Goal: Transaction & Acquisition: Purchase product/service

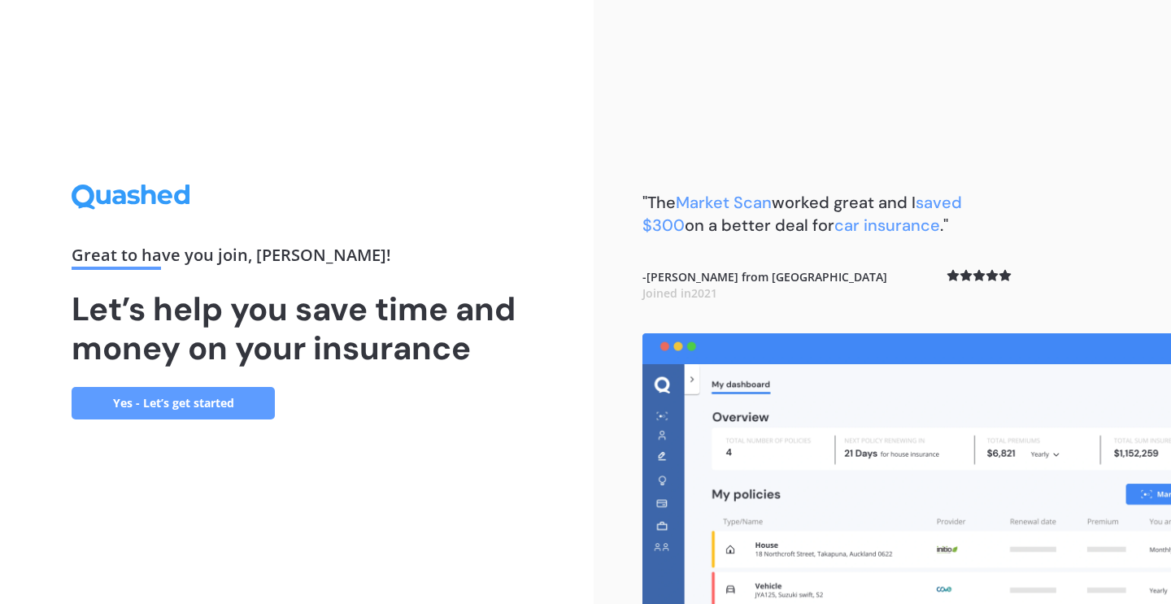
click at [185, 399] on link "Yes - Let’s get started" at bounding box center [173, 403] width 203 height 33
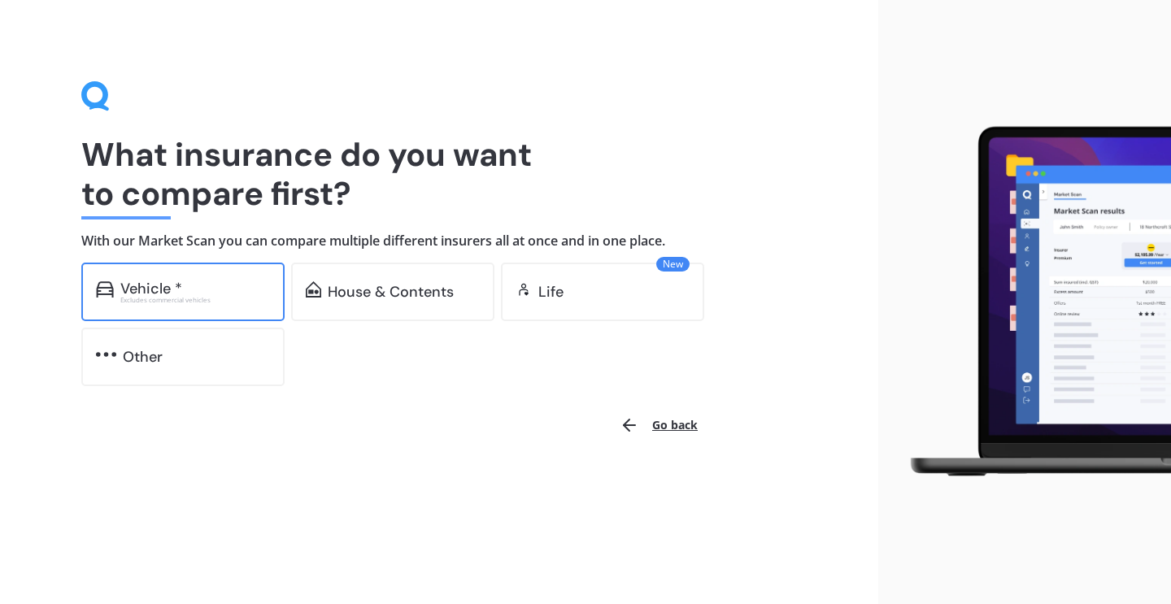
click at [189, 275] on div "Vehicle * Excludes commercial vehicles" at bounding box center [182, 292] width 203 height 59
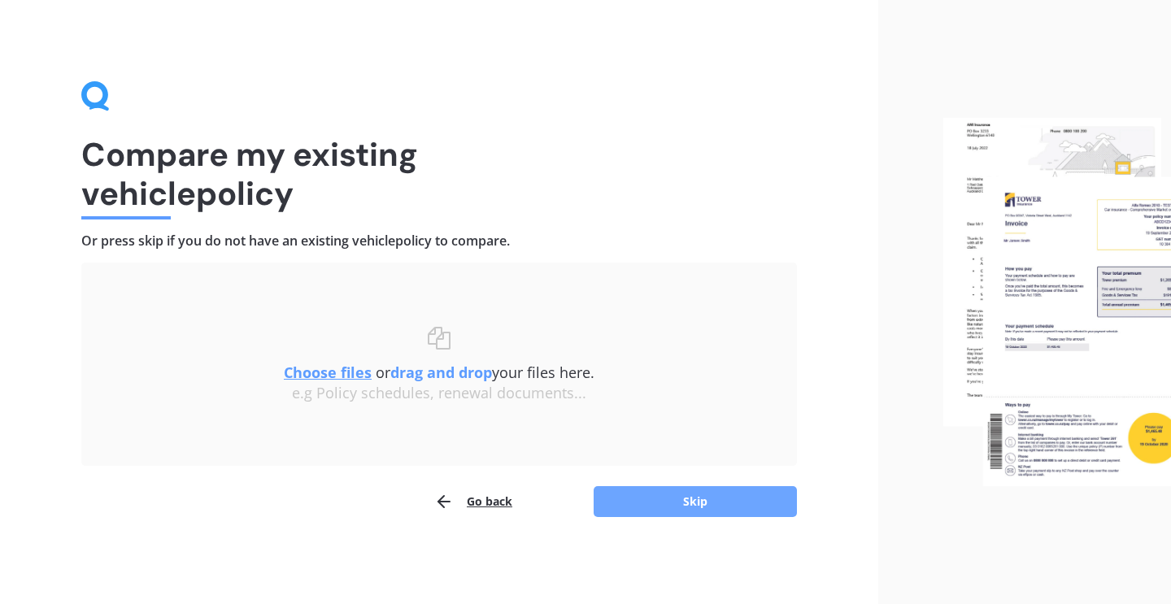
click at [630, 504] on button "Skip" at bounding box center [694, 501] width 203 height 31
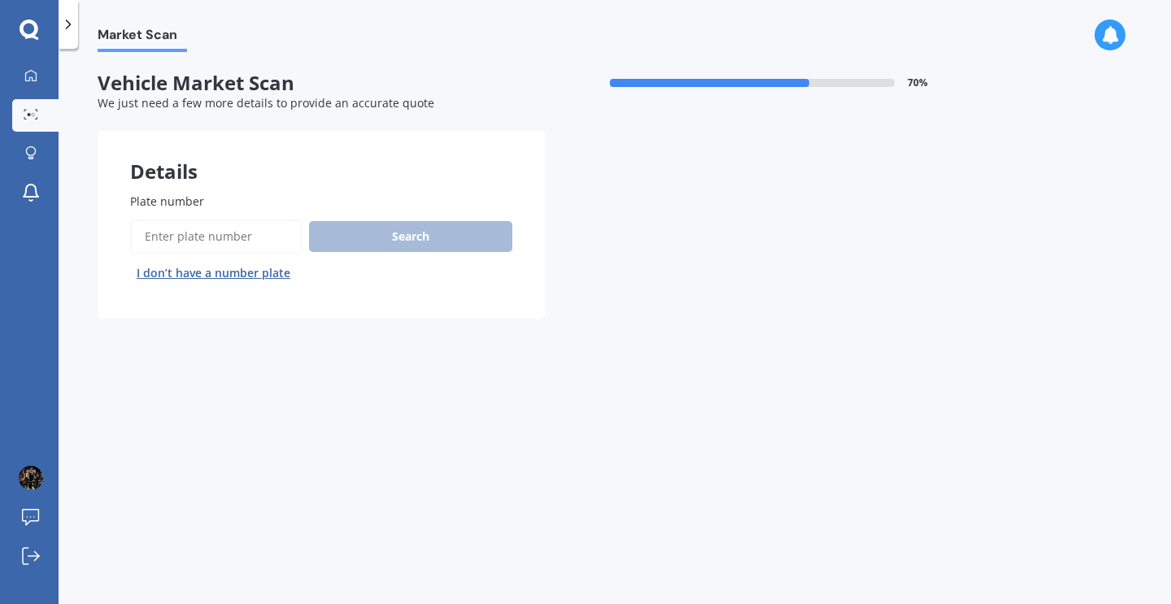
click at [259, 264] on button "I don’t have a number plate" at bounding box center [213, 273] width 167 height 26
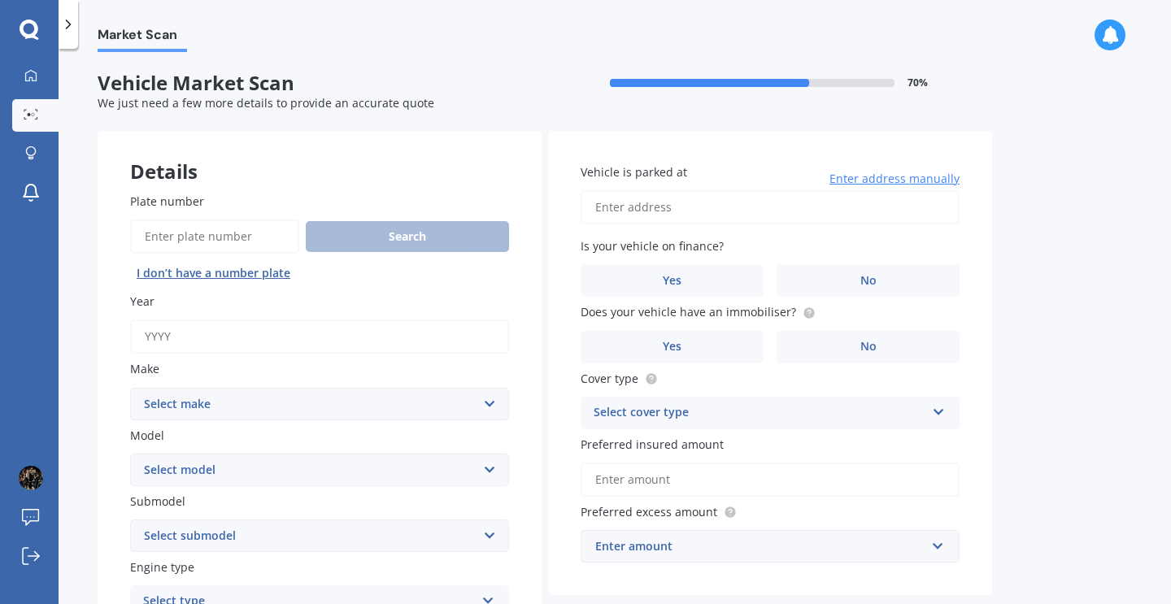
click at [302, 315] on div "Year" at bounding box center [319, 323] width 379 height 61
click at [298, 330] on input "Year" at bounding box center [319, 336] width 379 height 34
type input "2005"
select select "MAZDA"
select select "AXELA"
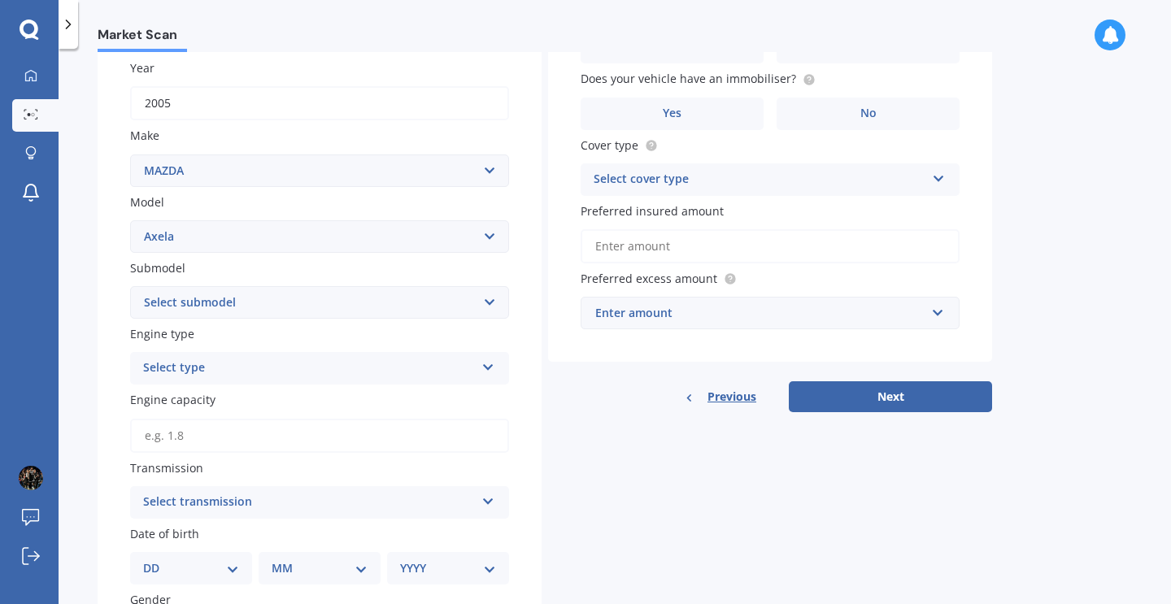
scroll to position [258, 0]
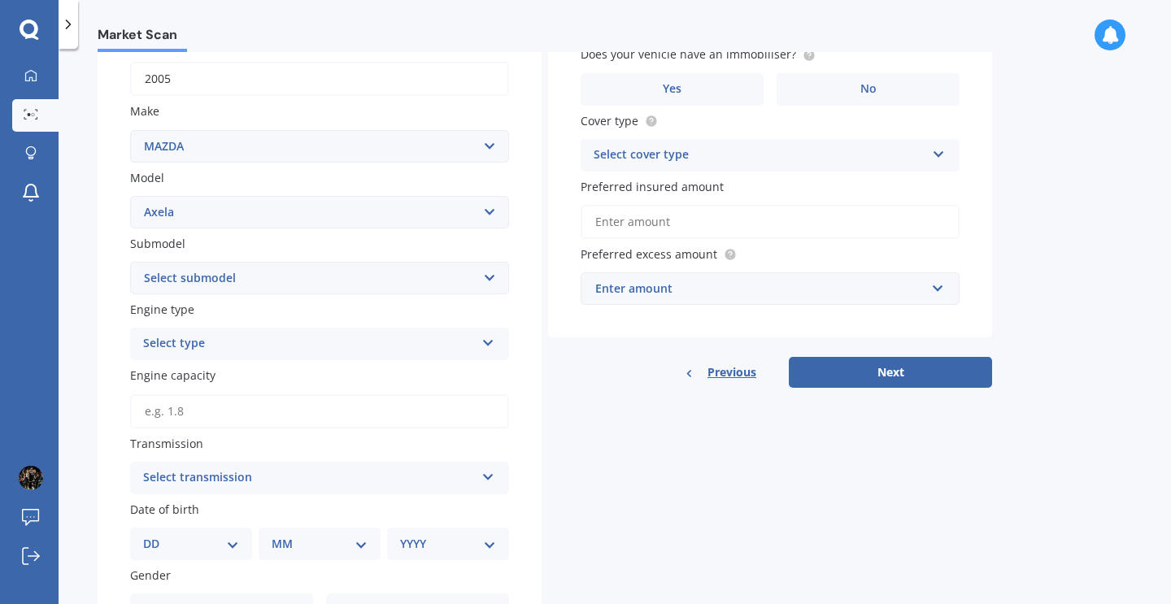
select select "HATCHBACK"
click at [201, 339] on div "Select type" at bounding box center [309, 344] width 332 height 20
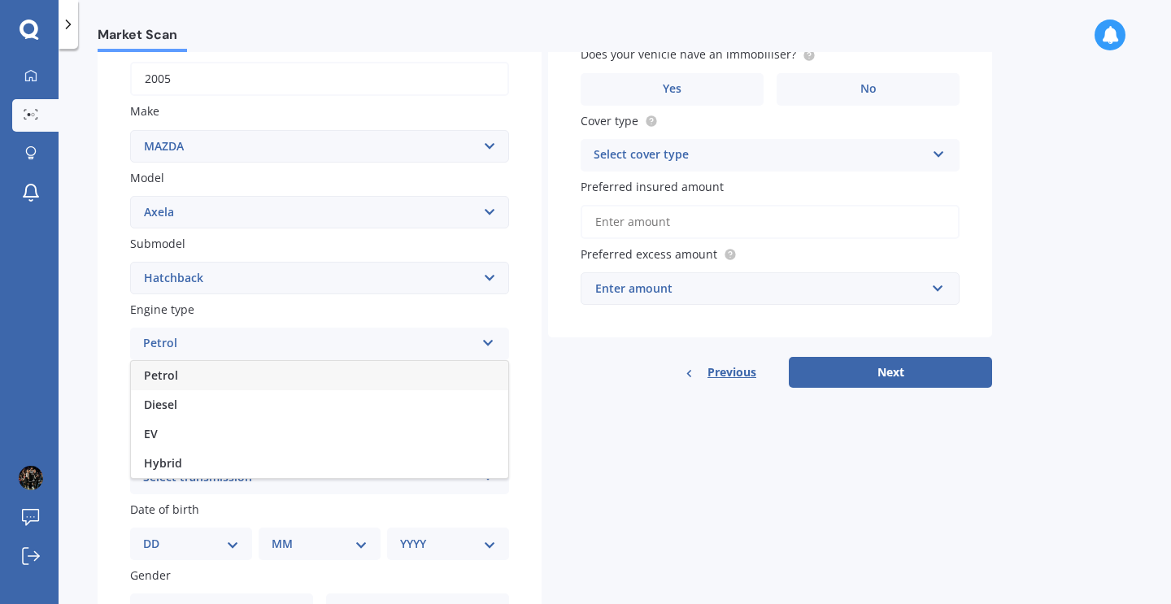
click at [193, 368] on div "Petrol" at bounding box center [319, 375] width 377 height 29
click at [193, 402] on input "Engine capacity" at bounding box center [319, 411] width 379 height 34
type input "1.5"
click at [471, 462] on div "Select transmission Auto Manual Other" at bounding box center [319, 478] width 379 height 33
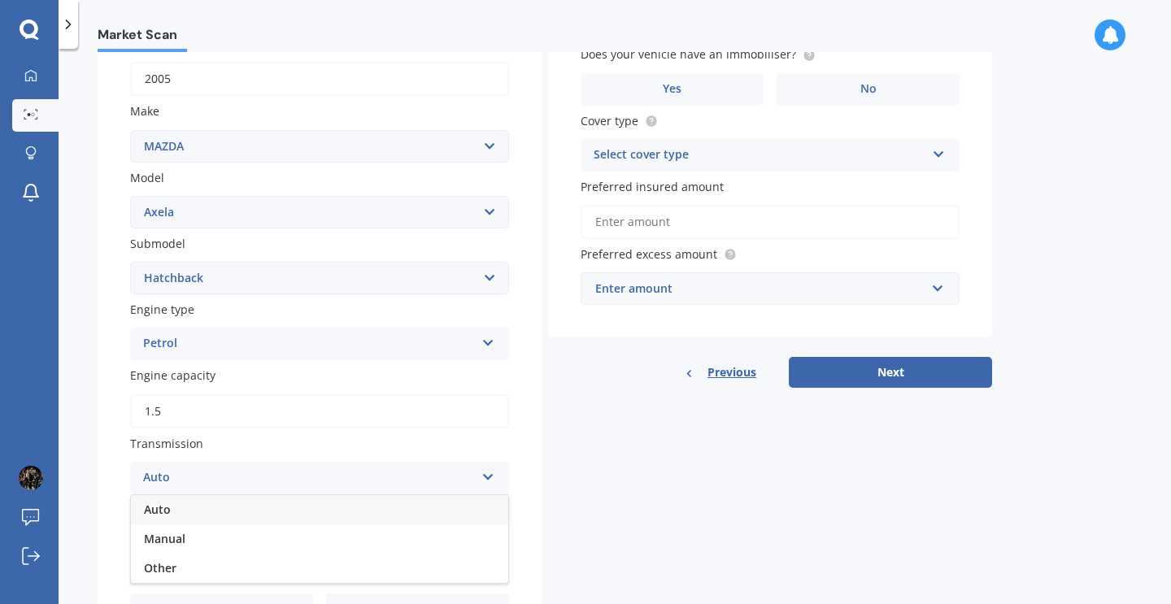
click at [368, 518] on div "Auto" at bounding box center [319, 509] width 377 height 29
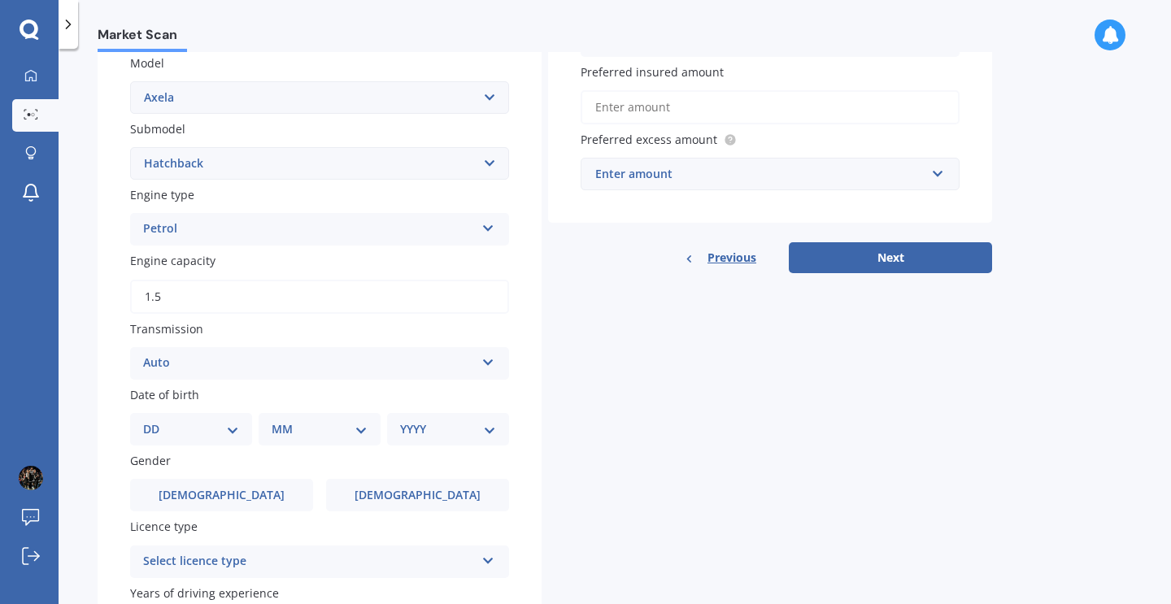
select select "18"
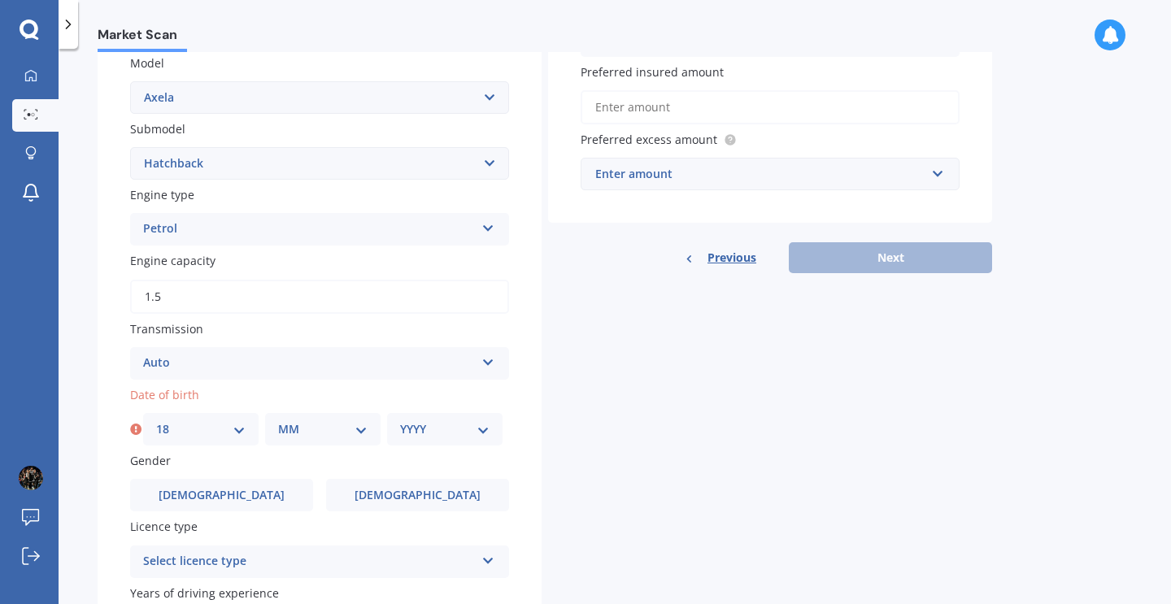
click at [299, 413] on div "MM 01 02 03 04 05 06 07 08 09 10 11 12" at bounding box center [322, 429] width 115 height 33
select select "08"
select select "2005"
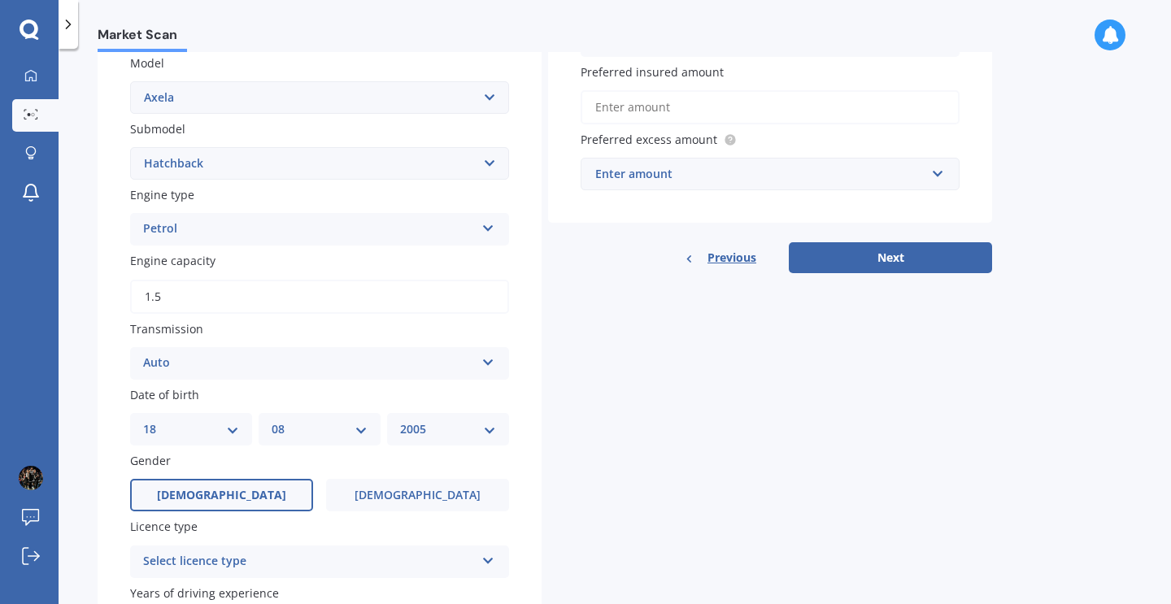
click at [259, 489] on label "[DEMOGRAPHIC_DATA]" at bounding box center [221, 495] width 183 height 33
click at [0, 0] on input "[DEMOGRAPHIC_DATA]" at bounding box center [0, 0] width 0 height 0
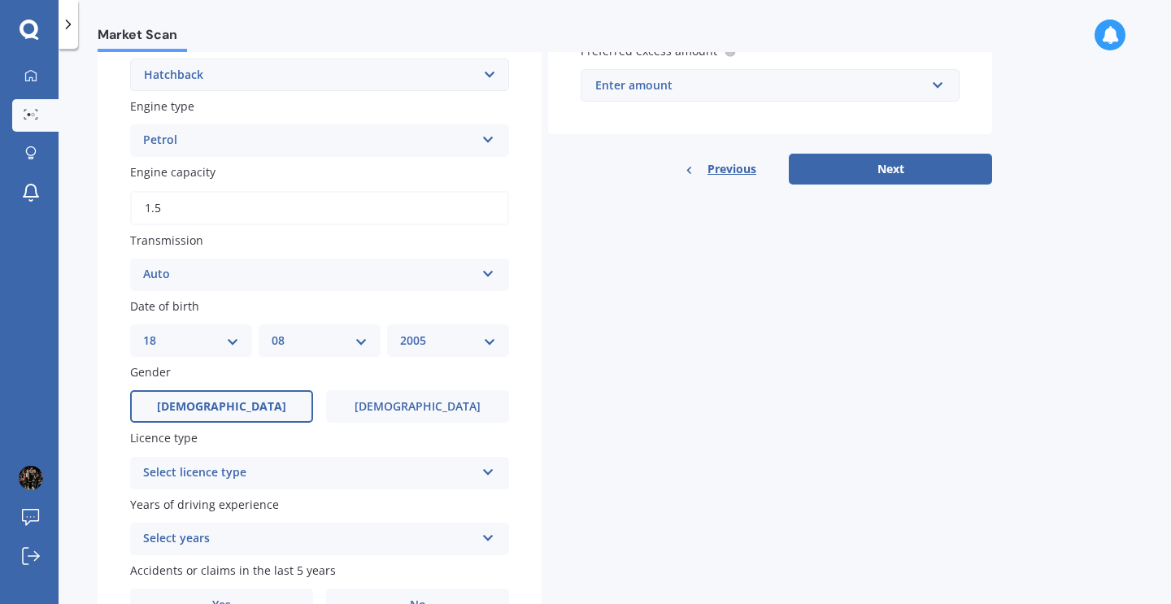
scroll to position [464, 0]
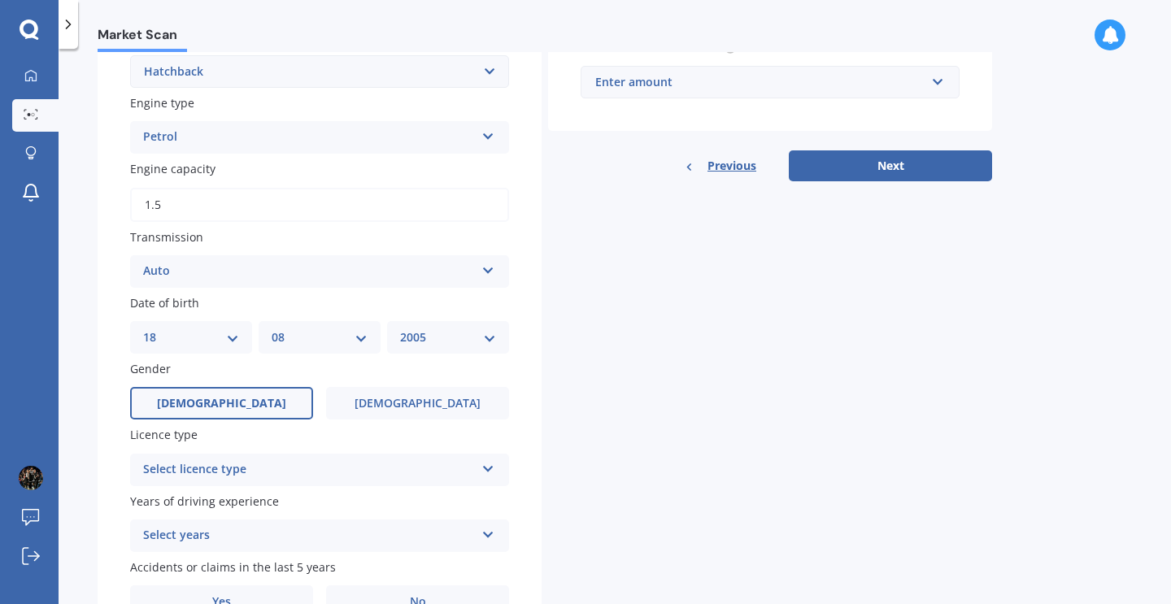
click at [261, 460] on div "Select licence type" at bounding box center [309, 470] width 332 height 20
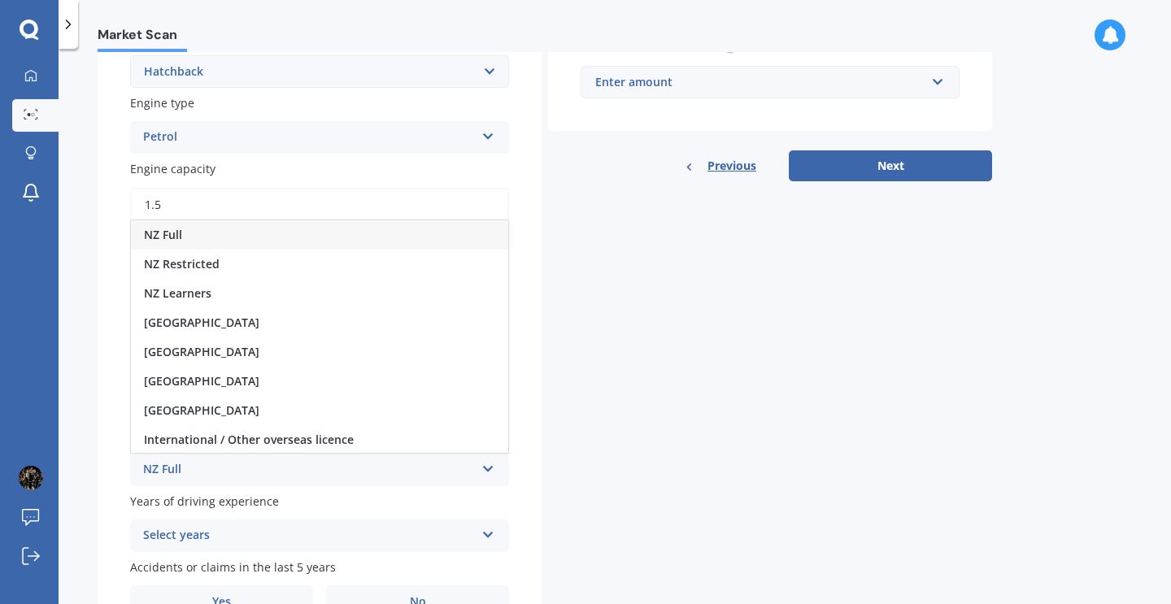
click at [267, 226] on div "NZ Full" at bounding box center [319, 234] width 377 height 29
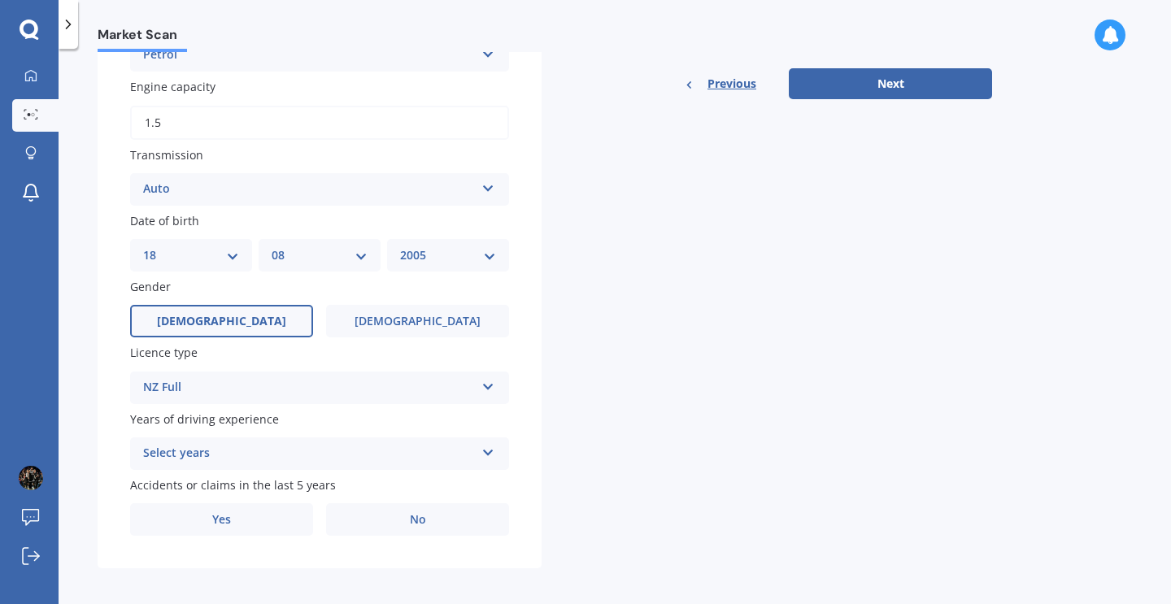
scroll to position [545, 0]
click at [350, 460] on div "Select years 5 or more years 4 years 3 years 2 years 1 year" at bounding box center [319, 454] width 379 height 33
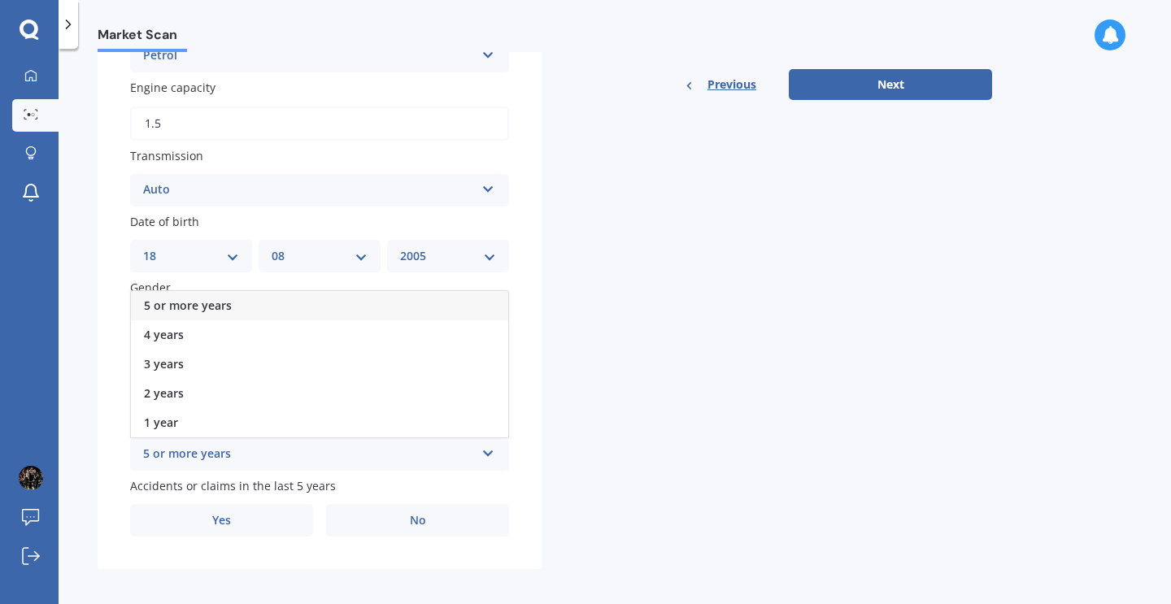
click at [616, 456] on div "Details Plate number Search I don’t have a number plate Year [DATE] Make Select…" at bounding box center [545, 77] width 894 height 984
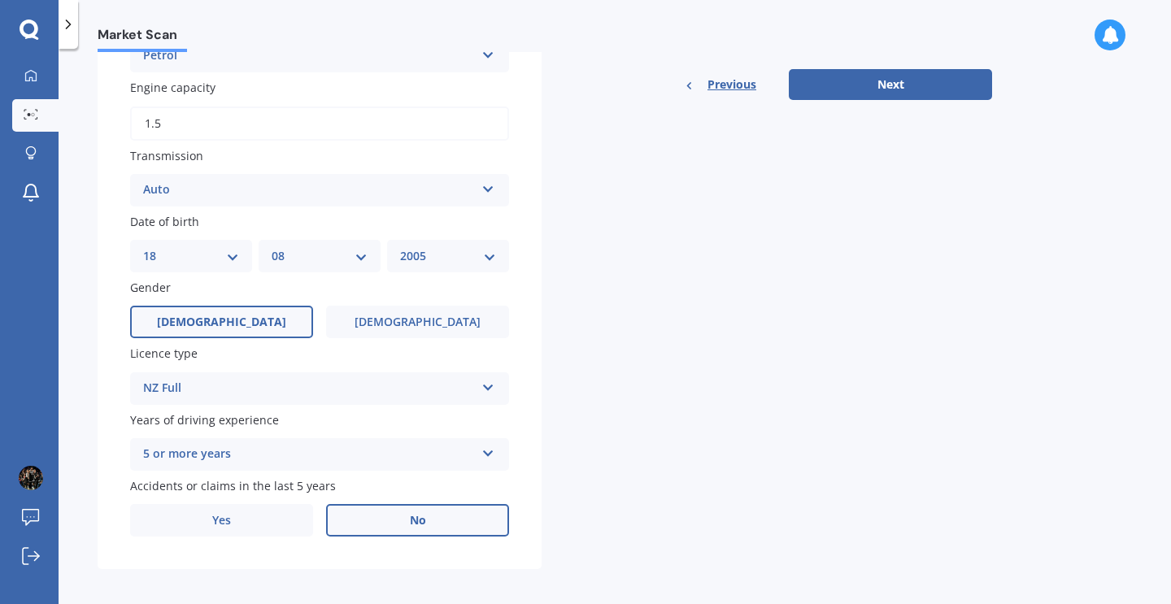
click at [433, 521] on label "No" at bounding box center [417, 520] width 183 height 33
click at [0, 0] on input "No" at bounding box center [0, 0] width 0 height 0
click at [475, 441] on div "5 or more years 5 or more years 4 years 3 years 2 years 1 year" at bounding box center [319, 454] width 379 height 33
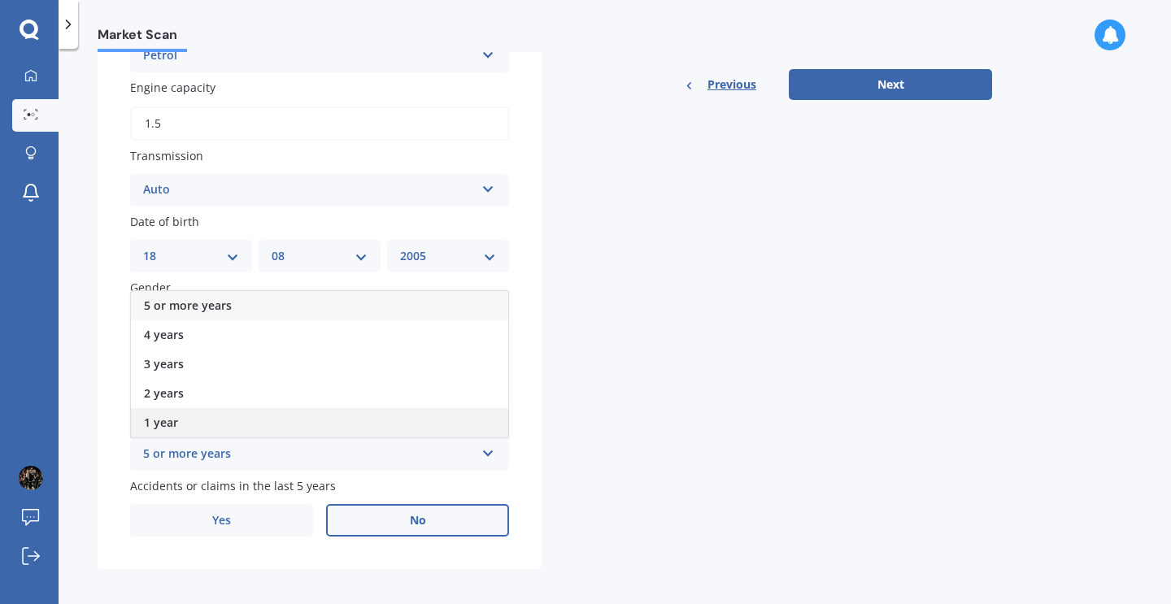
click at [390, 416] on div "1 year" at bounding box center [319, 422] width 377 height 29
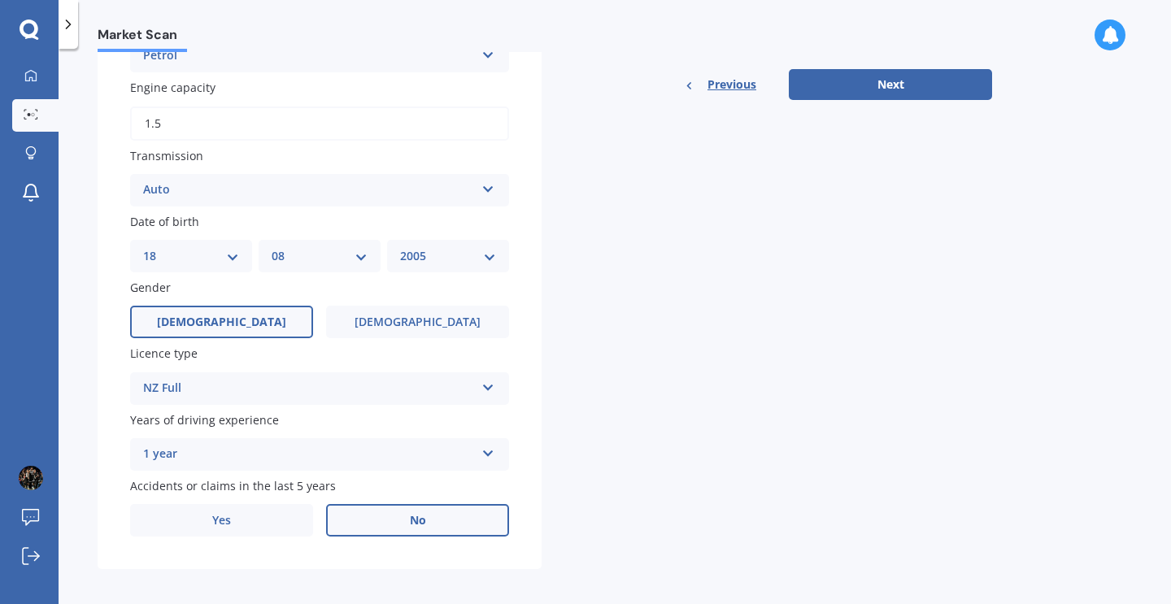
click at [655, 425] on div "Details Plate number Search I don’t have a number plate Year [DATE] Make Select…" at bounding box center [545, 77] width 894 height 984
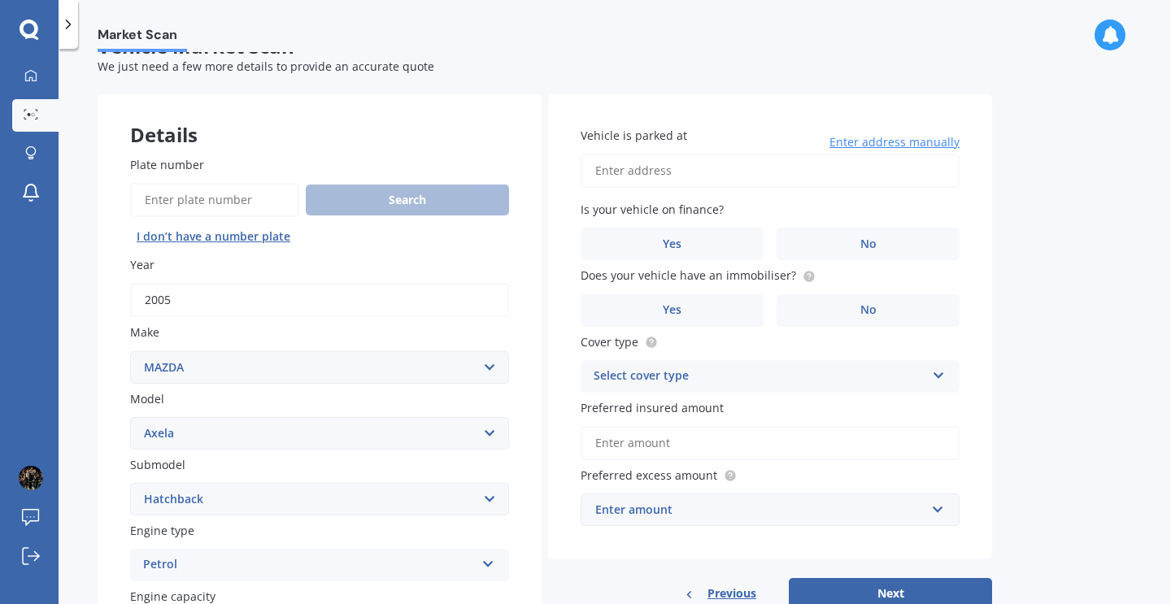
scroll to position [20, 0]
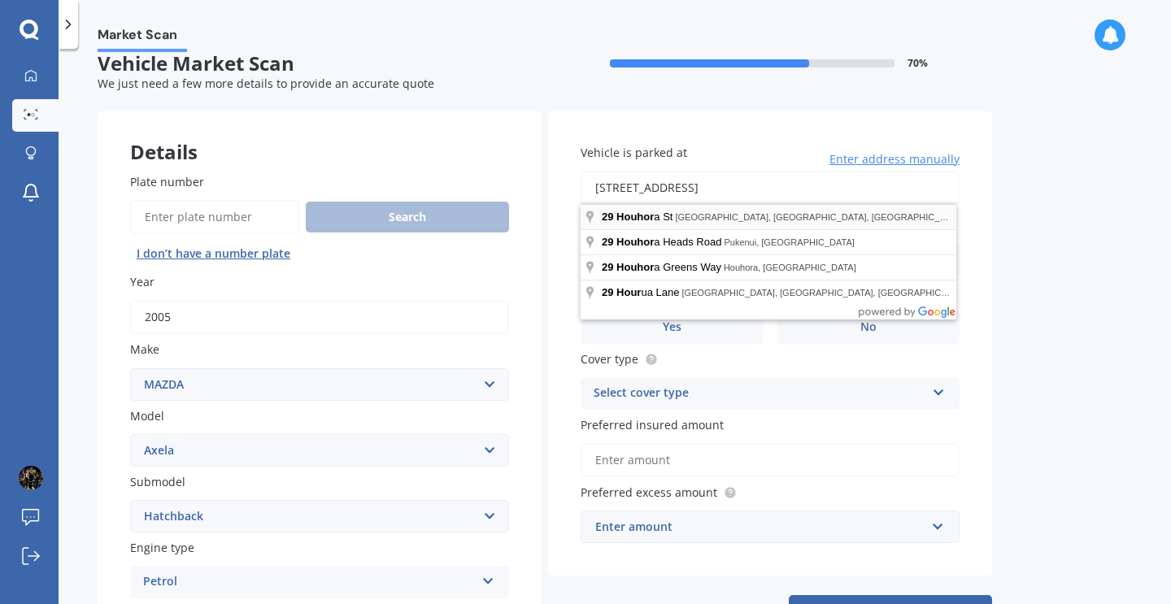
type input "[STREET_ADDRESS]"
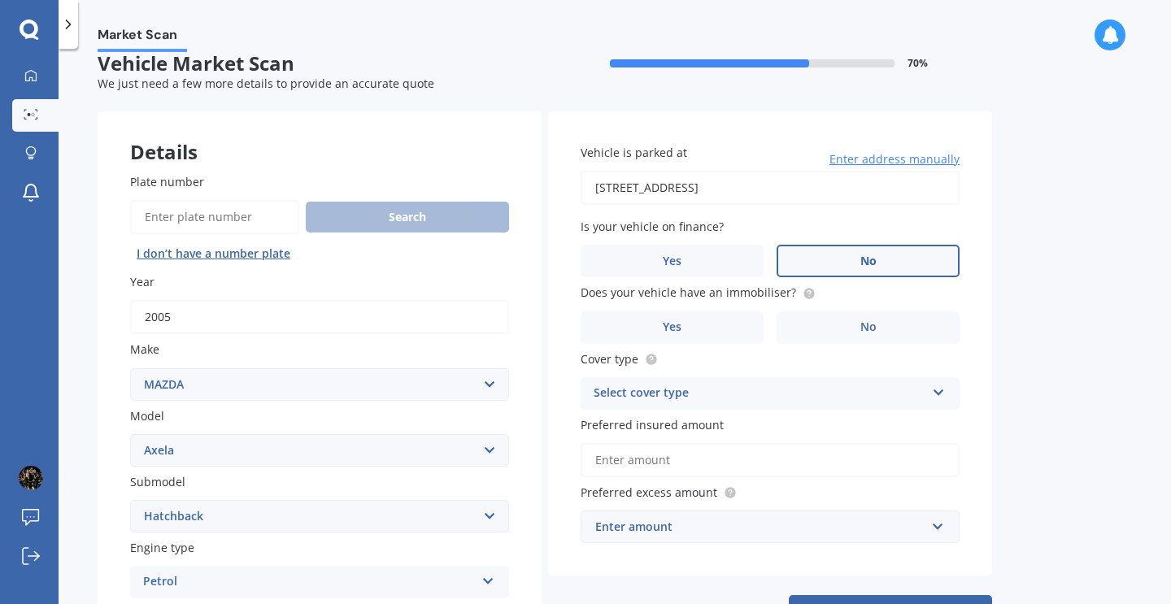
click at [841, 260] on label "No" at bounding box center [867, 261] width 183 height 33
click at [0, 0] on input "No" at bounding box center [0, 0] width 0 height 0
click at [852, 330] on label "No" at bounding box center [867, 327] width 183 height 33
click at [0, 0] on input "No" at bounding box center [0, 0] width 0 height 0
click at [789, 391] on div "Select cover type" at bounding box center [759, 394] width 332 height 20
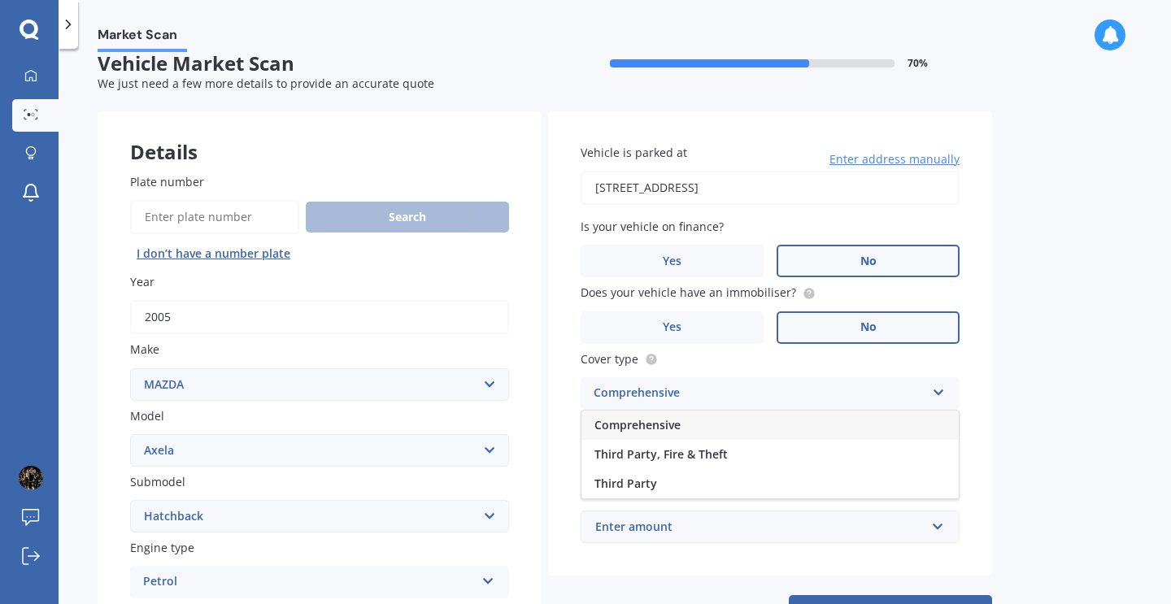
click at [734, 421] on div "Comprehensive" at bounding box center [769, 425] width 377 height 29
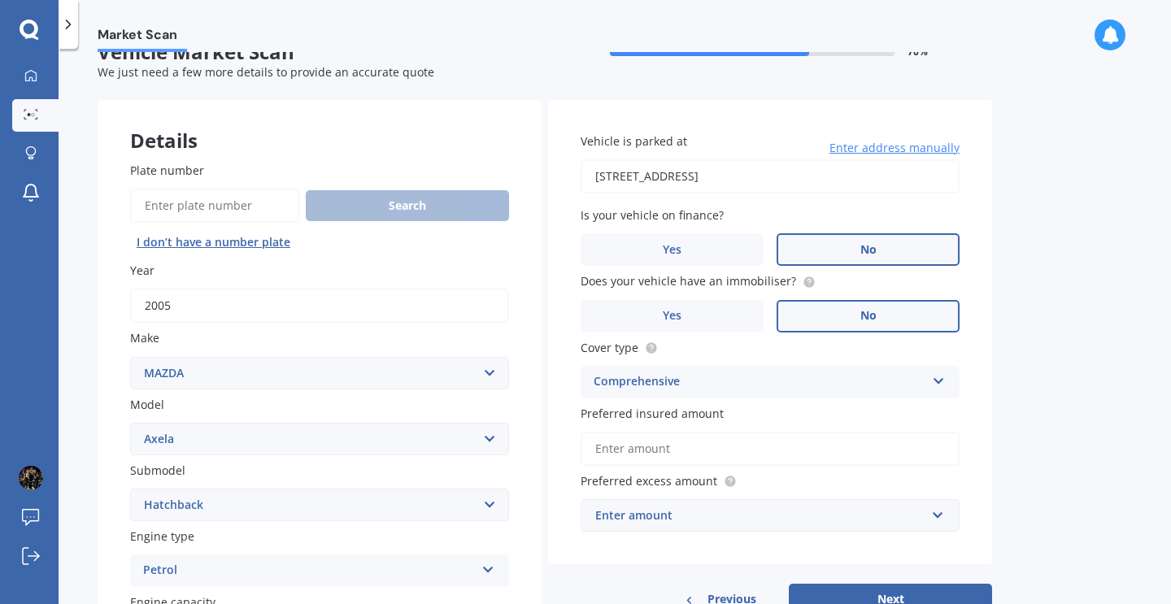
scroll to position [33, 0]
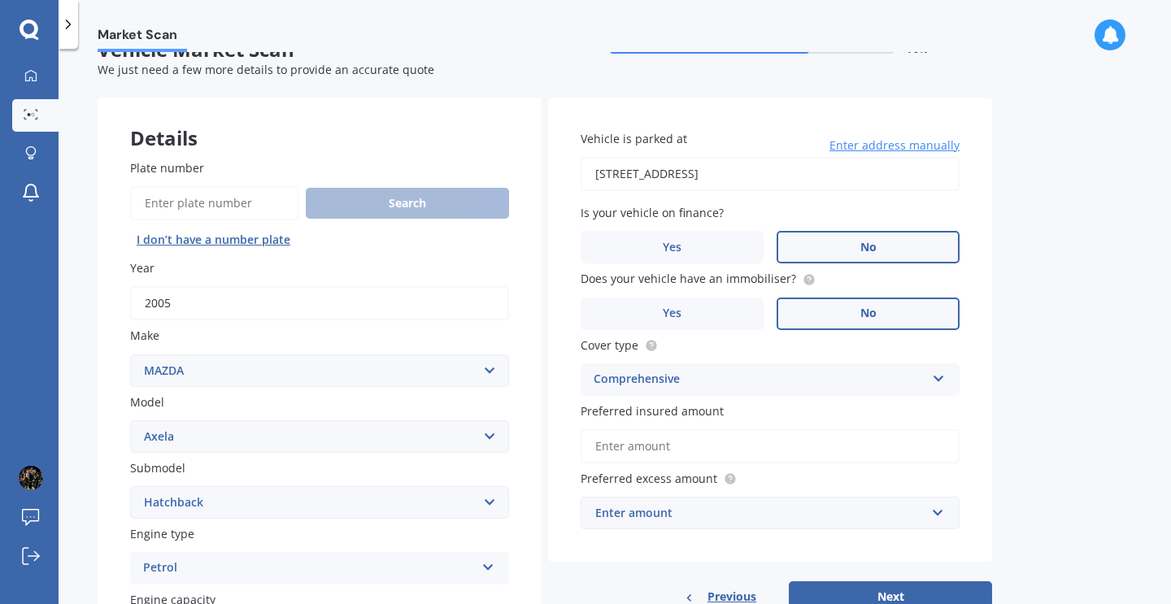
click at [727, 377] on div "Comprehensive" at bounding box center [759, 380] width 332 height 20
click at [937, 408] on div "Comprehensive" at bounding box center [769, 411] width 377 height 29
click at [813, 470] on label "Preferred excess amount" at bounding box center [766, 478] width 372 height 17
click at [817, 519] on input "text" at bounding box center [764, 513] width 364 height 31
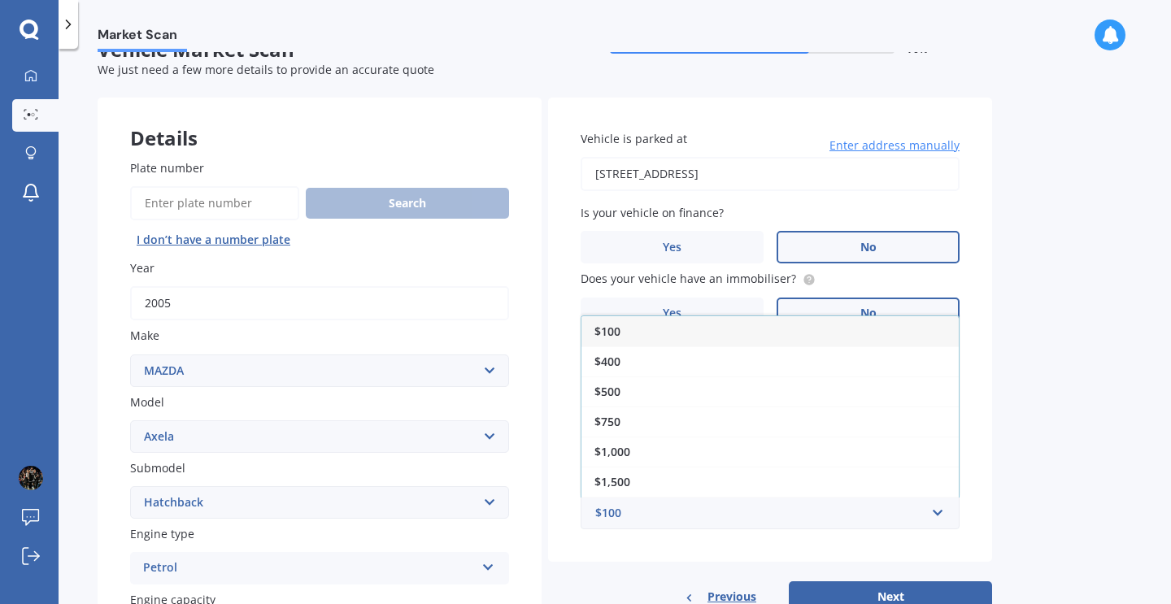
click at [1074, 420] on div "Market Scan Vehicle Market Scan 70 % We just need a few more details to provide…" at bounding box center [615, 329] width 1112 height 555
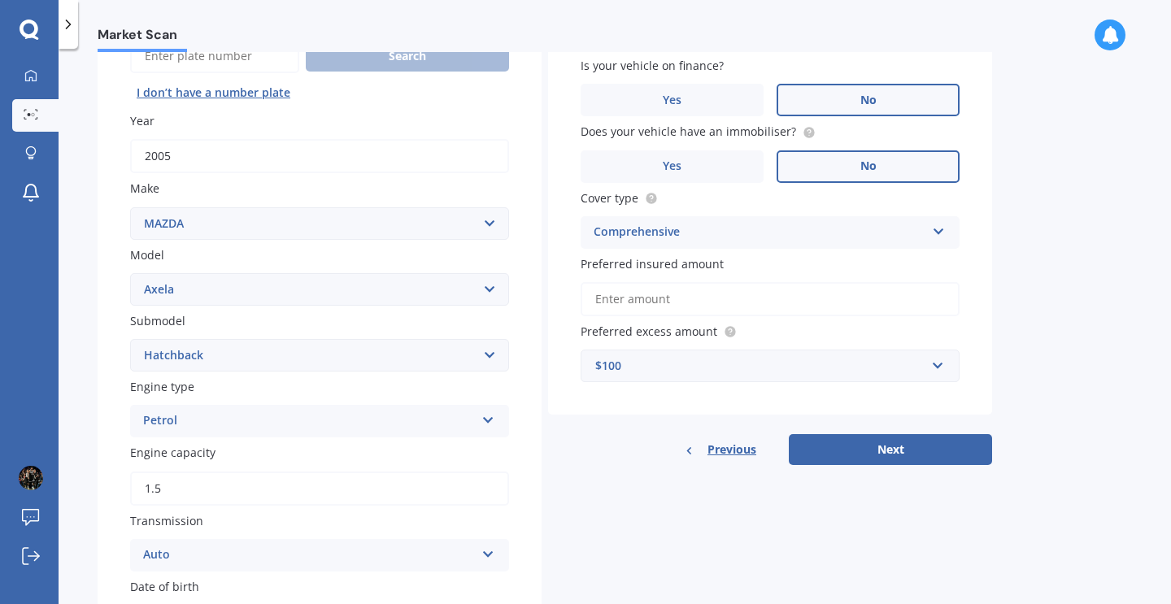
scroll to position [190, 0]
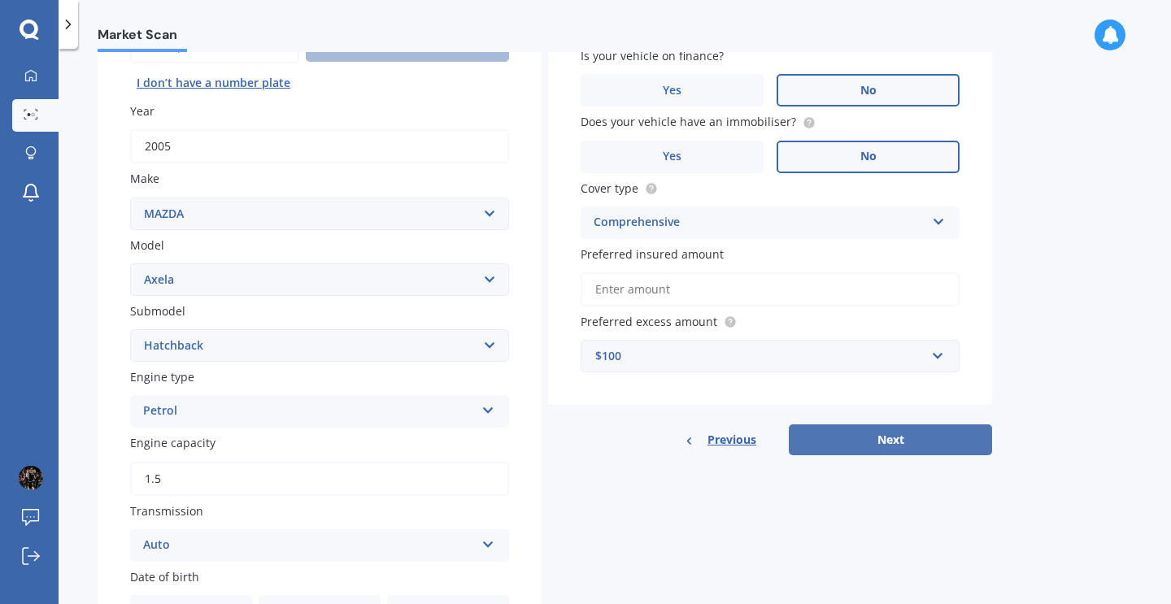
click at [919, 428] on button "Next" at bounding box center [890, 439] width 203 height 31
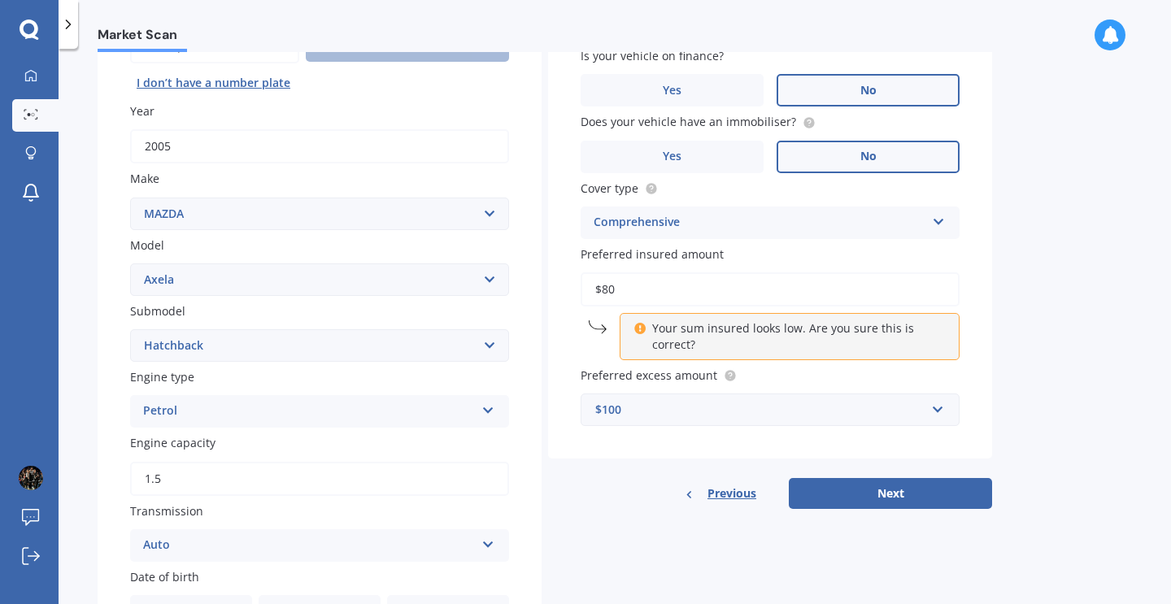
type input "$8"
type input "$5,000"
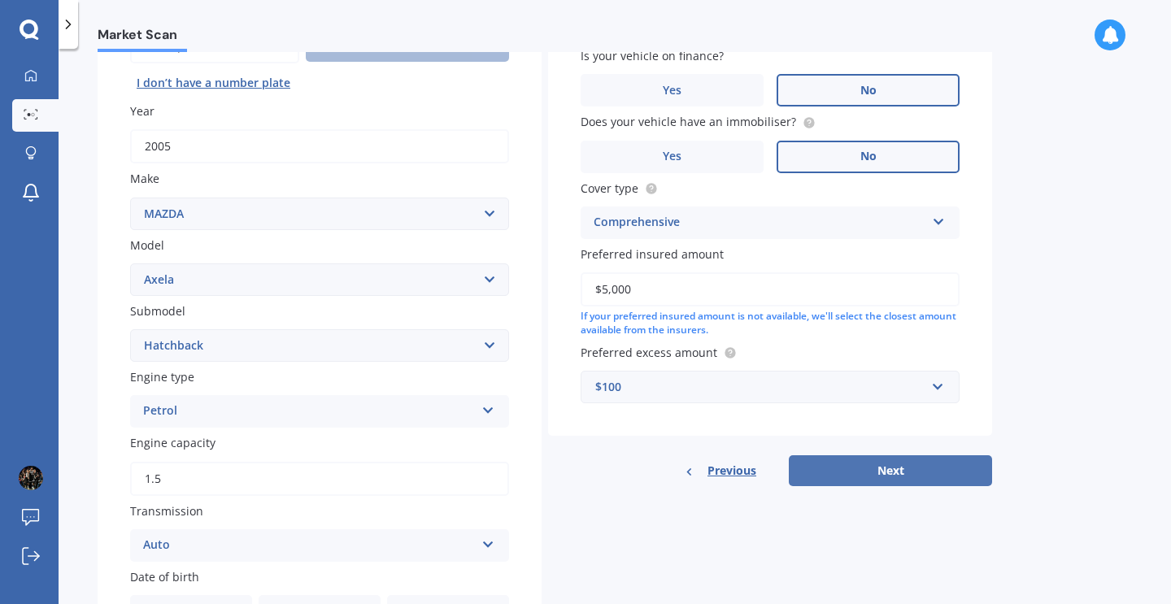
click at [884, 466] on button "Next" at bounding box center [890, 470] width 203 height 31
select select "18"
select select "08"
select select "2005"
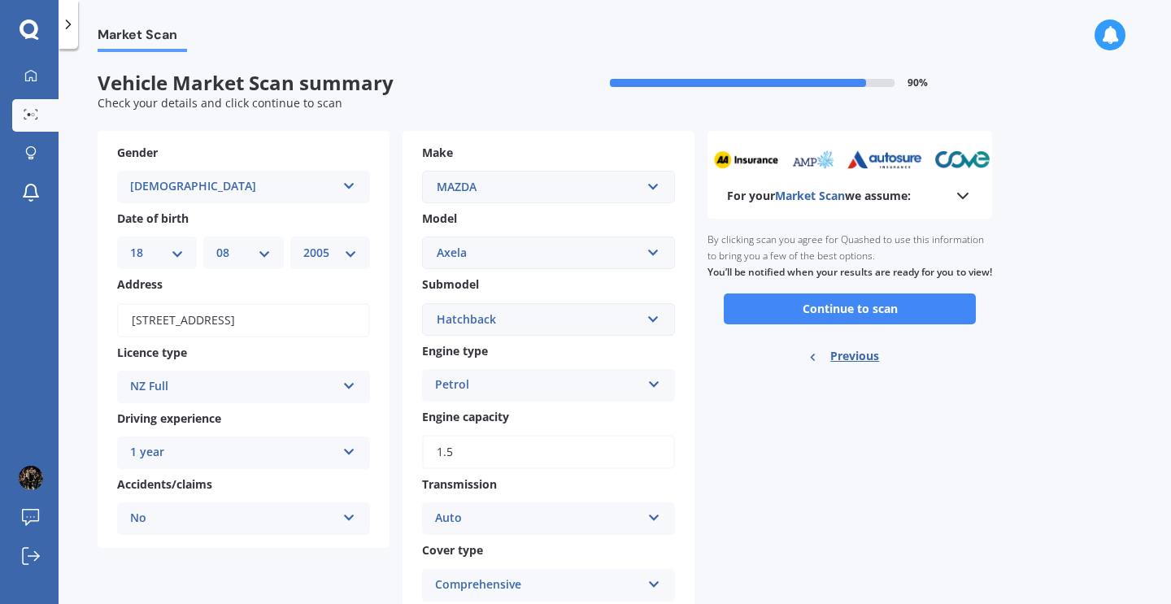
scroll to position [0, 0]
click at [863, 324] on button "Continue to scan" at bounding box center [850, 308] width 252 height 31
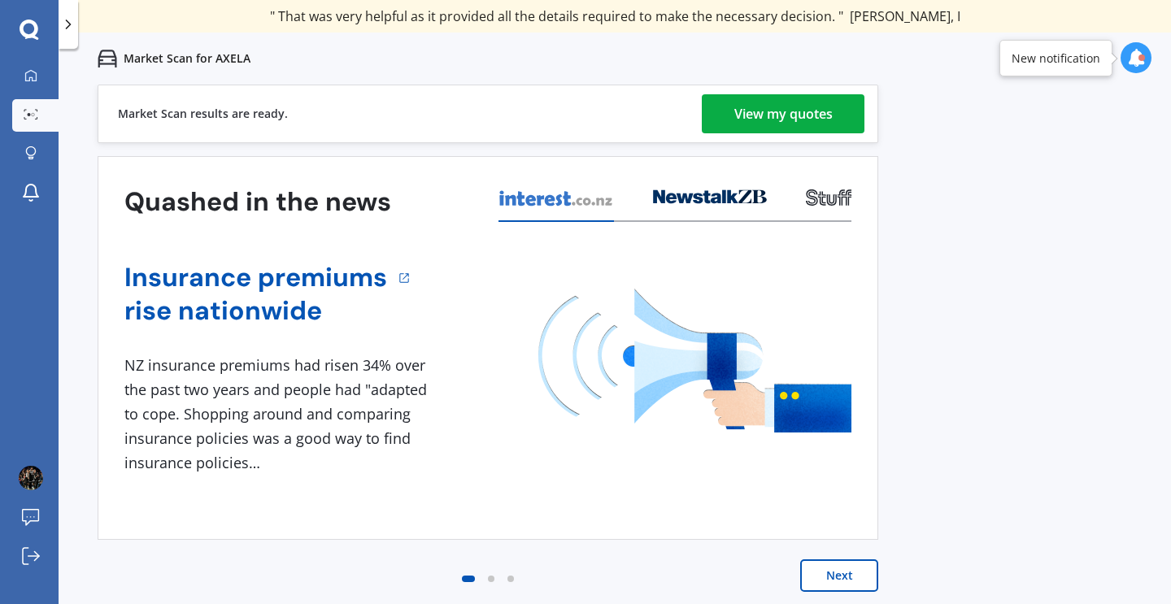
click at [769, 99] on div "View my quotes" at bounding box center [783, 113] width 98 height 39
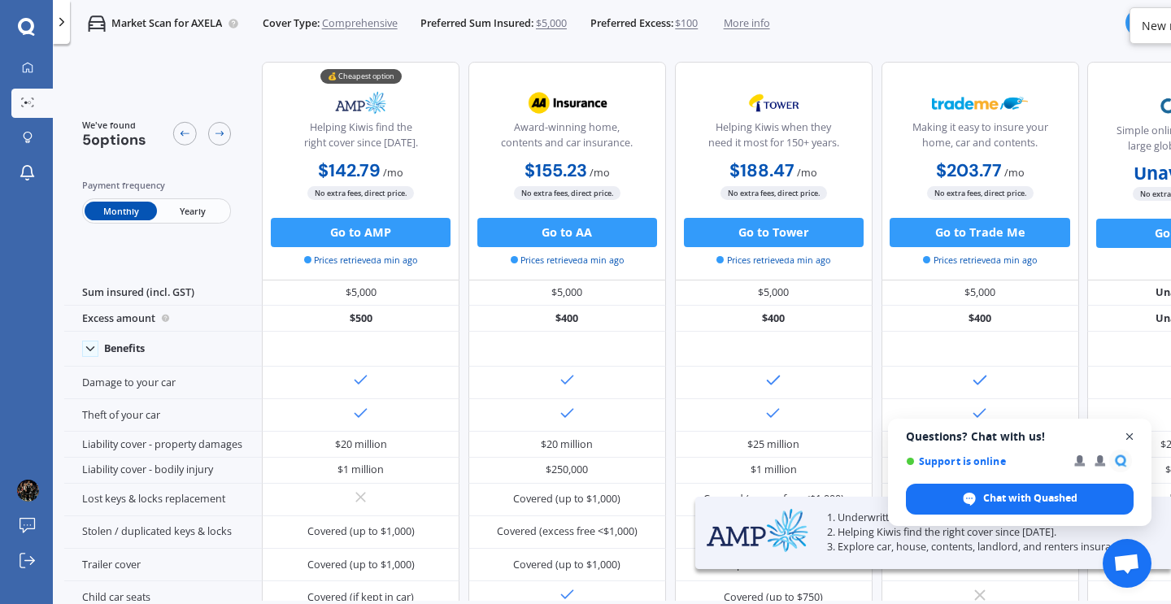
click at [1125, 433] on span "Open chat" at bounding box center [1129, 437] width 20 height 20
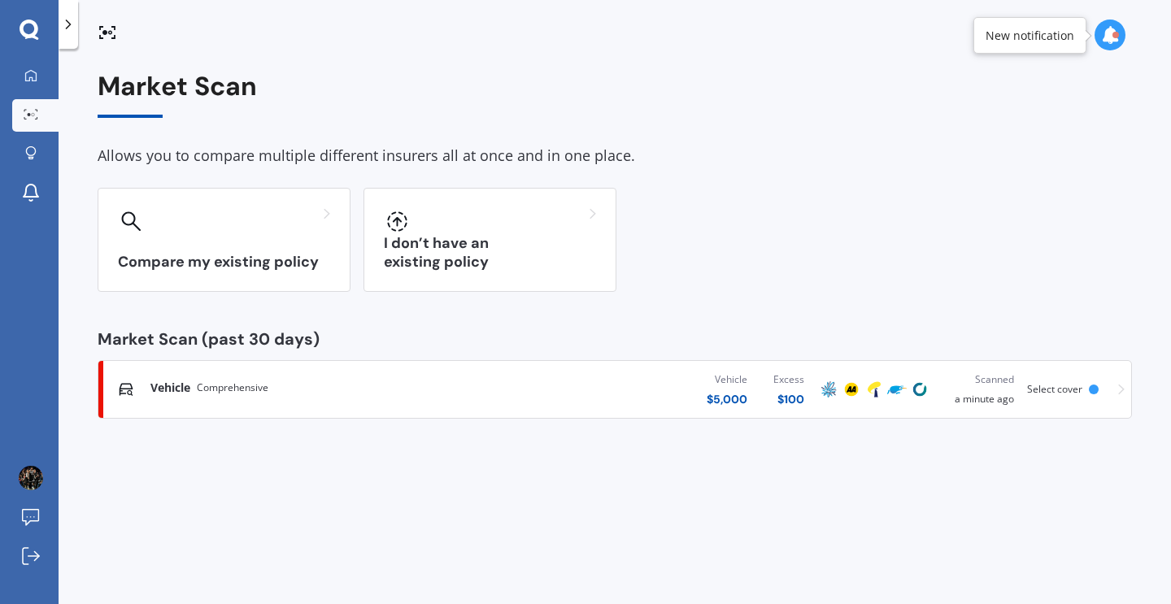
click at [460, 380] on div "Vehicle Comprehensive" at bounding box center [308, 388] width 317 height 16
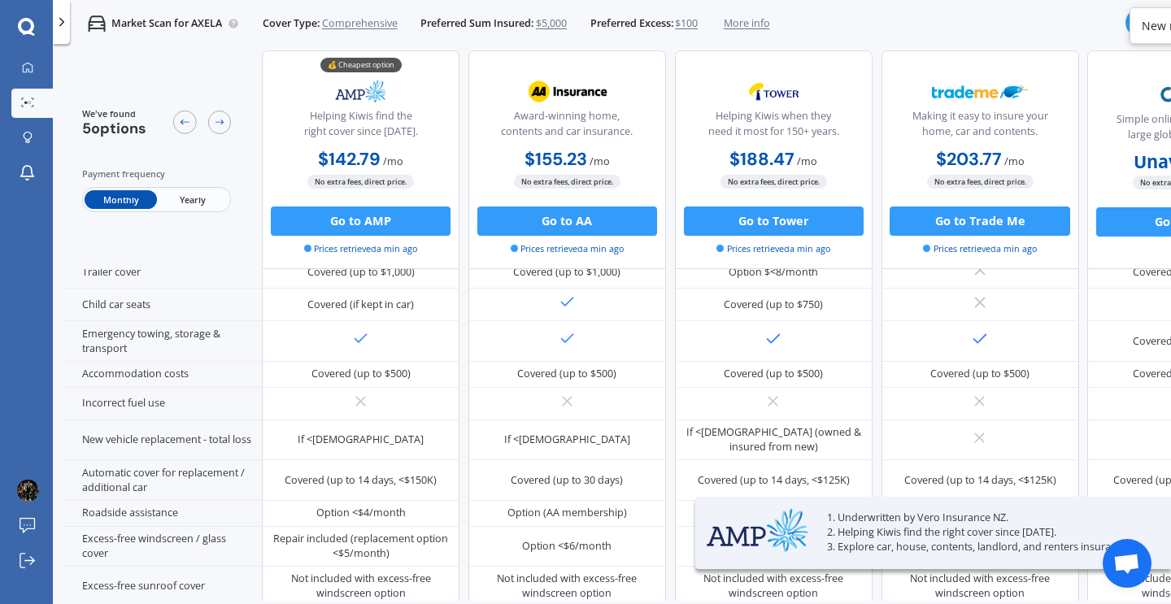
scroll to position [345, 0]
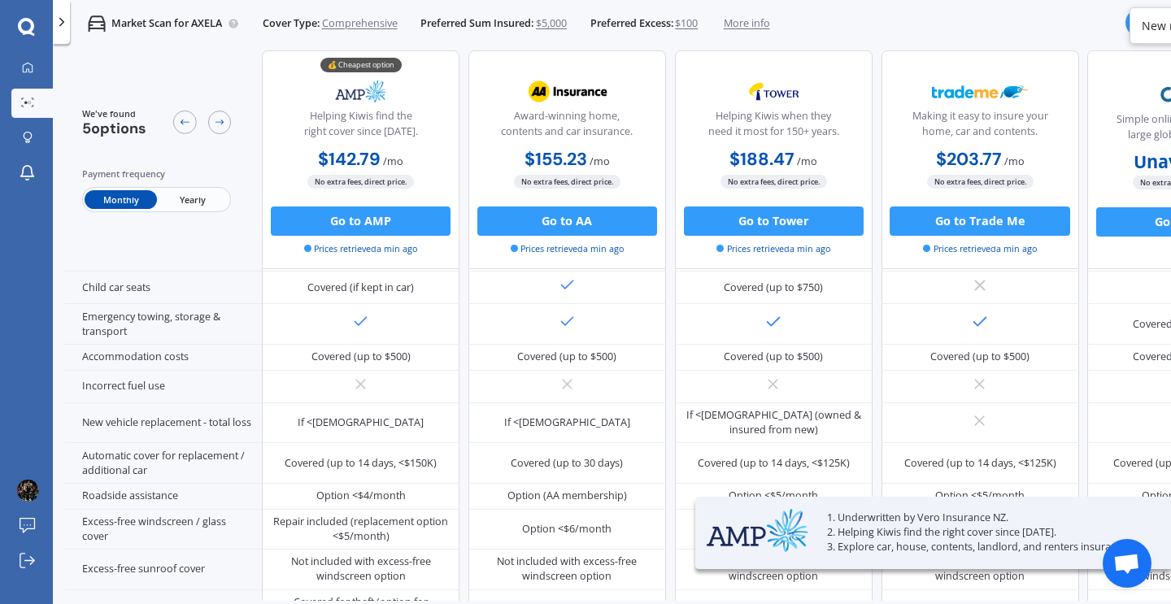
click at [198, 200] on span "Yearly" at bounding box center [193, 199] width 72 height 19
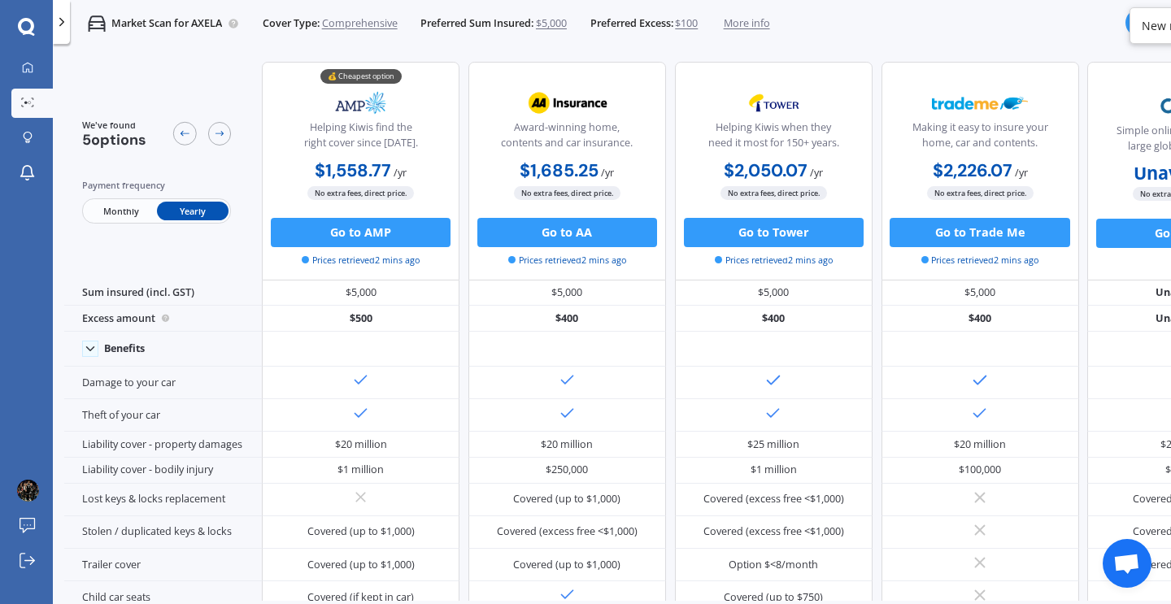
scroll to position [0, 0]
click at [558, 19] on span "$5,000" at bounding box center [551, 23] width 31 height 15
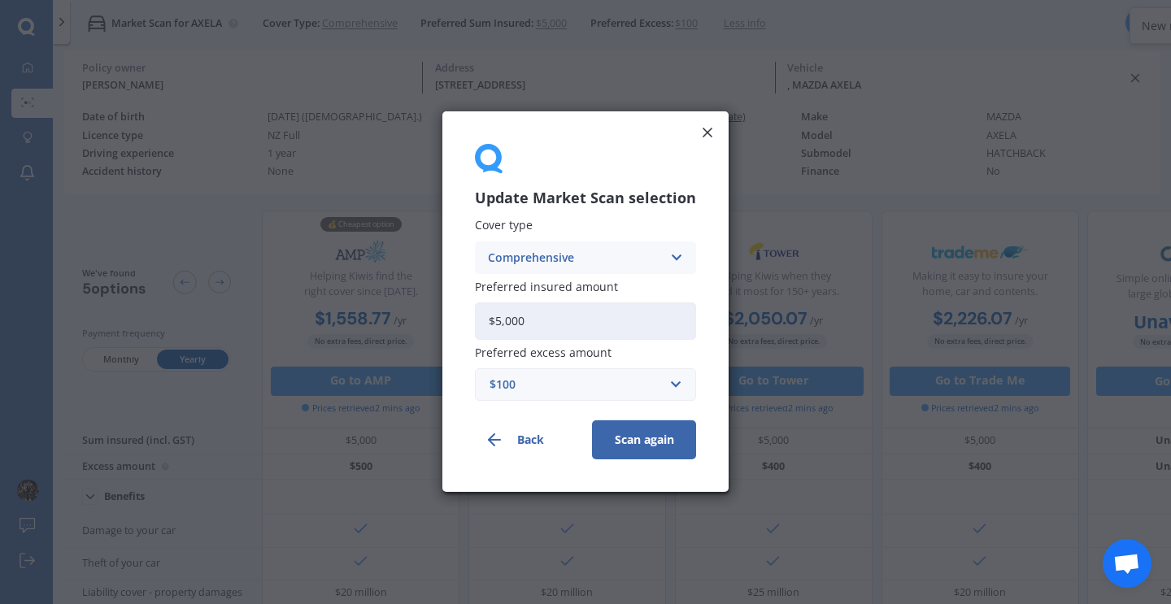
click at [556, 332] on input "$5,000" at bounding box center [585, 320] width 221 height 37
click at [590, 395] on input "text" at bounding box center [579, 385] width 206 height 31
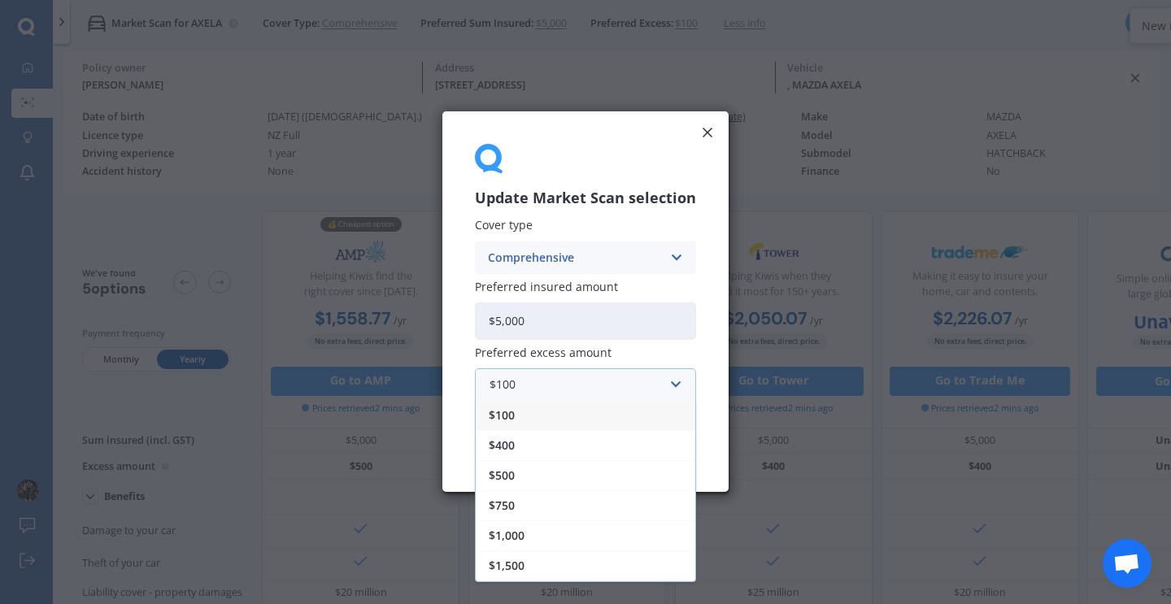
click at [502, 412] on span "$100" at bounding box center [502, 416] width 26 height 11
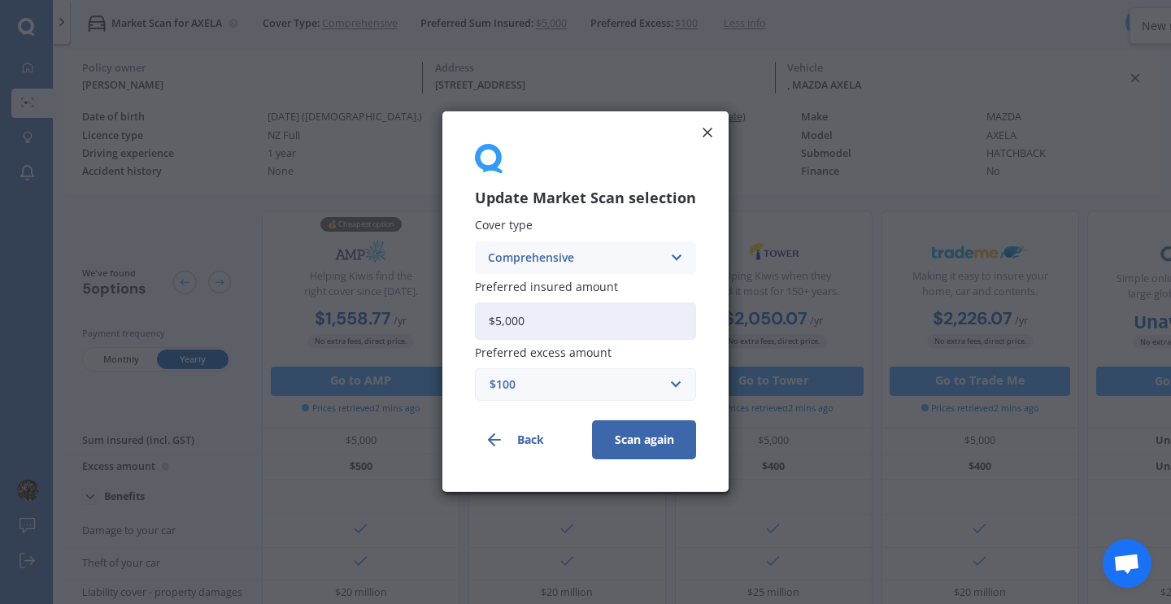
click at [531, 328] on input "$5,000" at bounding box center [585, 320] width 221 height 37
type input "$5"
type input "$4,500"
click at [626, 447] on button "Scan again" at bounding box center [644, 440] width 104 height 39
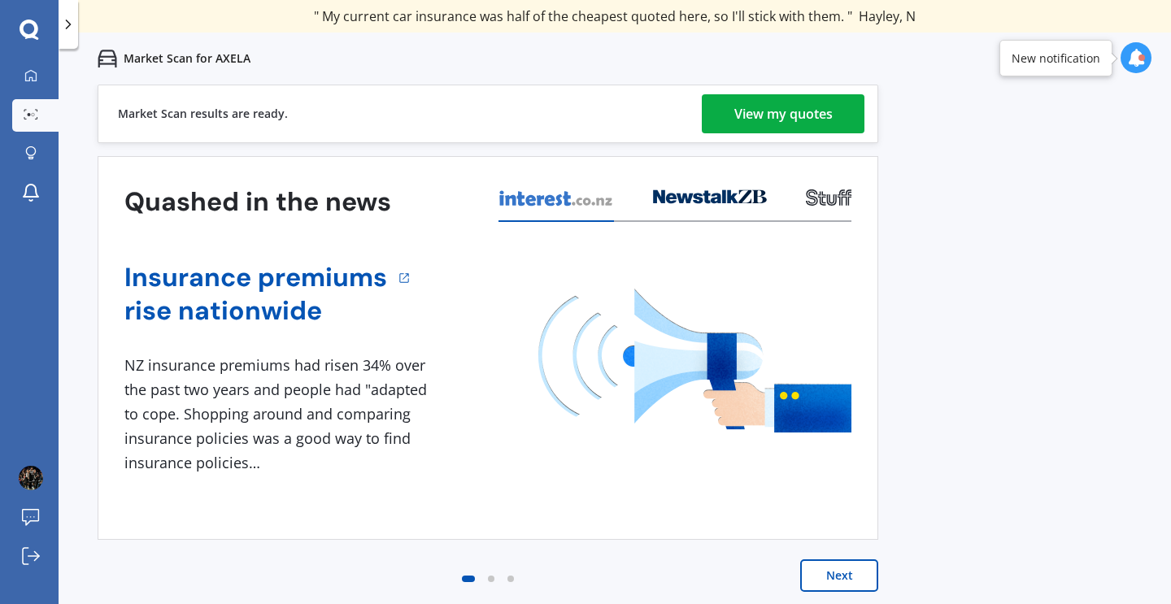
click at [828, 108] on div "View my quotes" at bounding box center [783, 113] width 98 height 39
